Goal: Communication & Community: Answer question/provide support

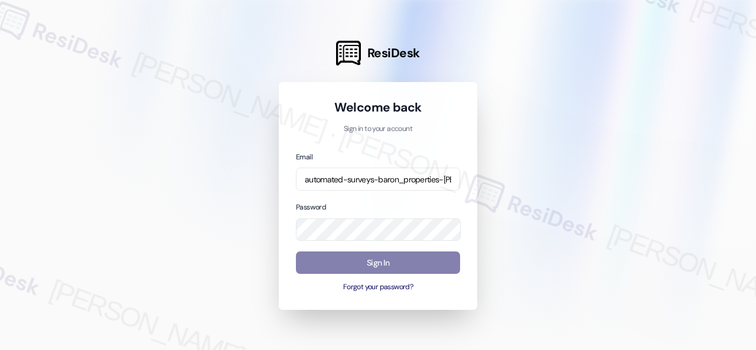
scroll to position [0, 115]
type input "automated-surveys-baron_properties-[PERSON_NAME].[PERSON_NAME]@baron_[DOMAIN_NA…"
click at [462, 207] on div "Welcome back Sign in to your account Email automated-surveys-baron_properties-[…" at bounding box center [378, 196] width 198 height 228
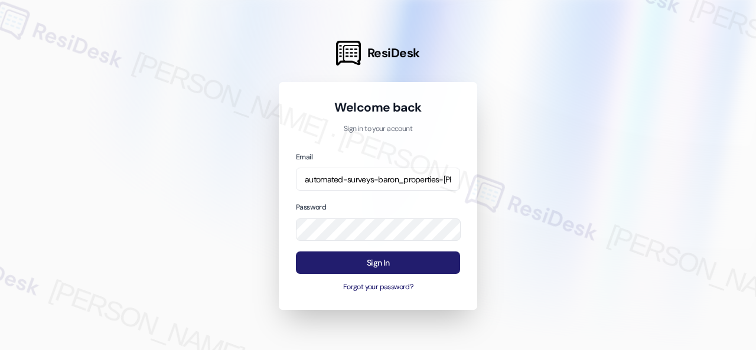
click at [353, 260] on button "Sign In" at bounding box center [378, 262] width 164 height 23
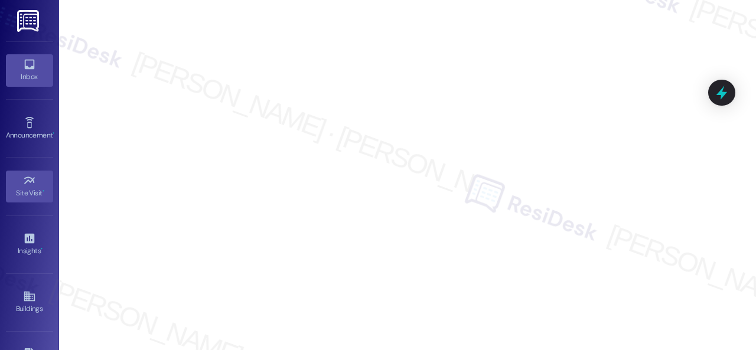
click at [30, 70] on icon at bounding box center [29, 64] width 13 height 13
